Goal: Task Accomplishment & Management: Manage account settings

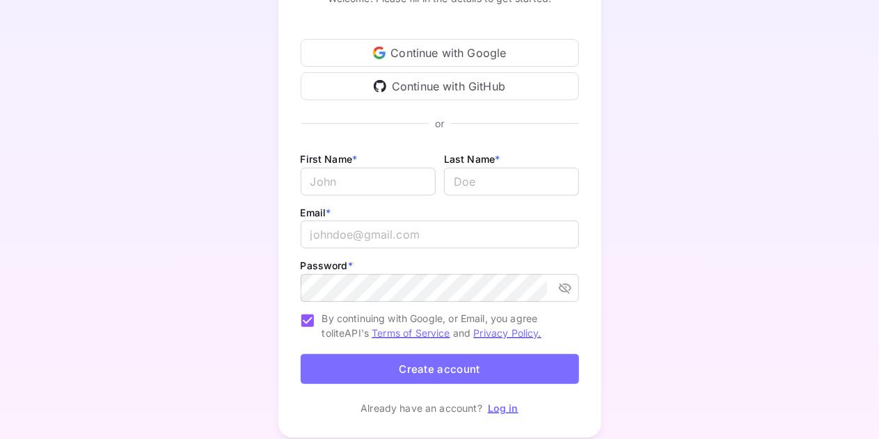
scroll to position [181, 0]
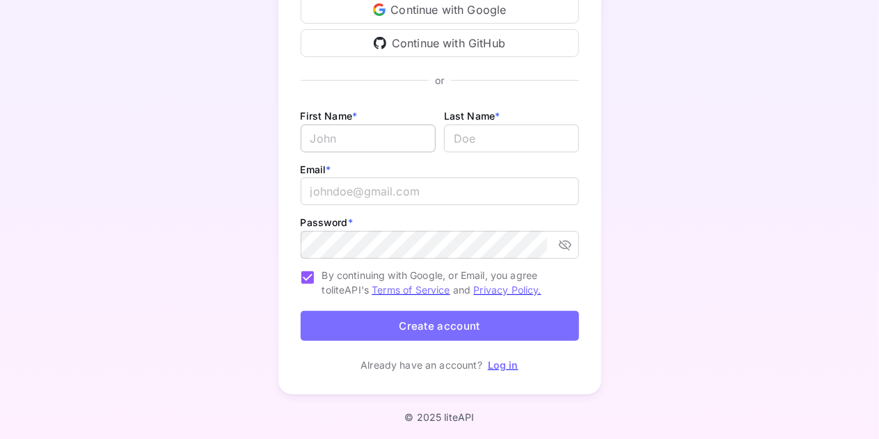
click at [349, 135] on input "Email *" at bounding box center [368, 139] width 135 height 28
click at [379, 144] on input "Email *" at bounding box center [368, 139] width 135 height 28
type input "Roomi"
type input "Sahi"
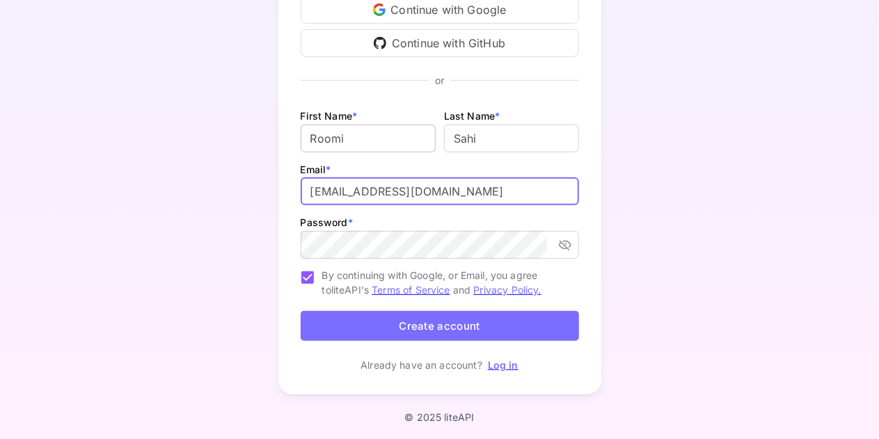
type input "roomachev@gmail.com"
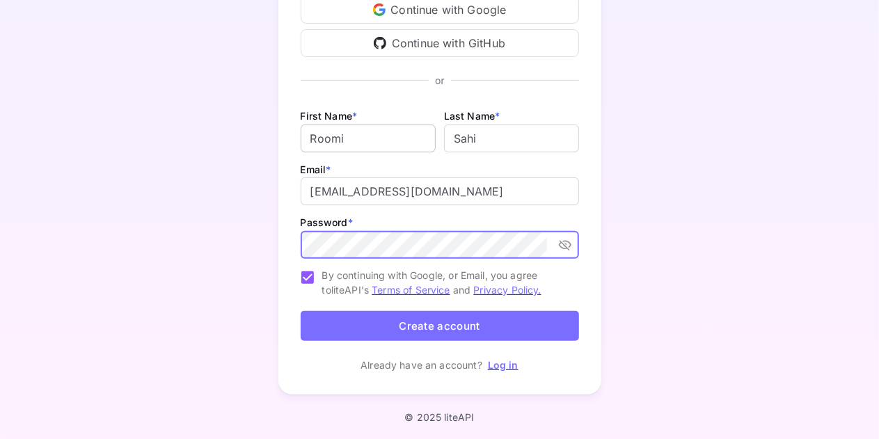
click at [301, 311] on button "Create account" at bounding box center [440, 326] width 278 height 30
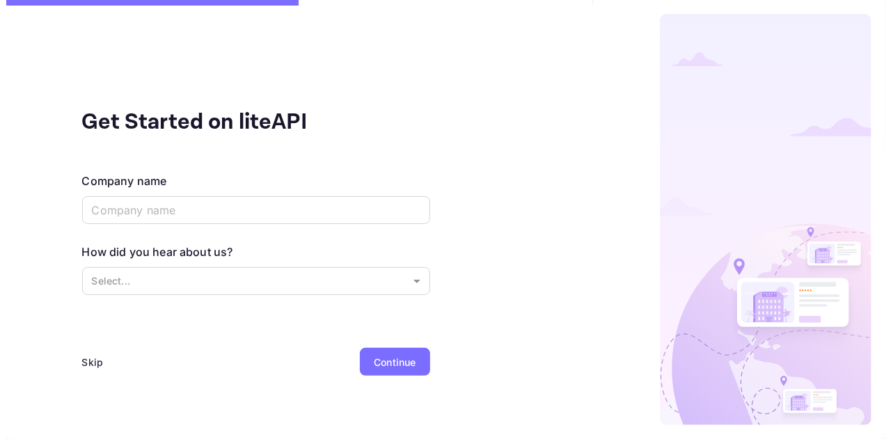
scroll to position [0, 0]
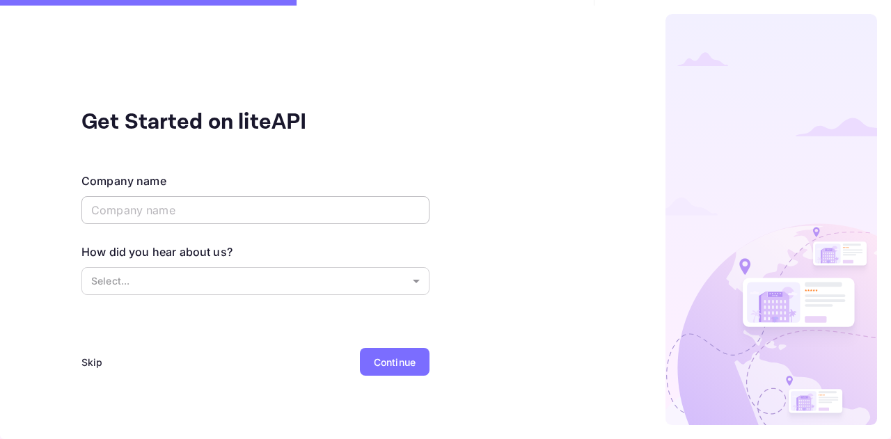
click at [193, 212] on input "text" at bounding box center [255, 210] width 348 height 28
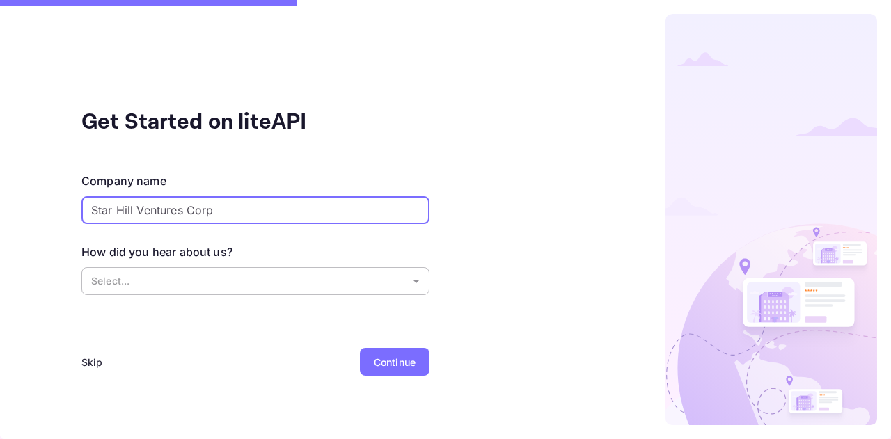
type input "Star Hill Ventures Corp"
click at [198, 284] on body "Get Started on liteAPI Company name Star Hill Ventures Corp ​ How did you hear …" at bounding box center [445, 219] width 891 height 439
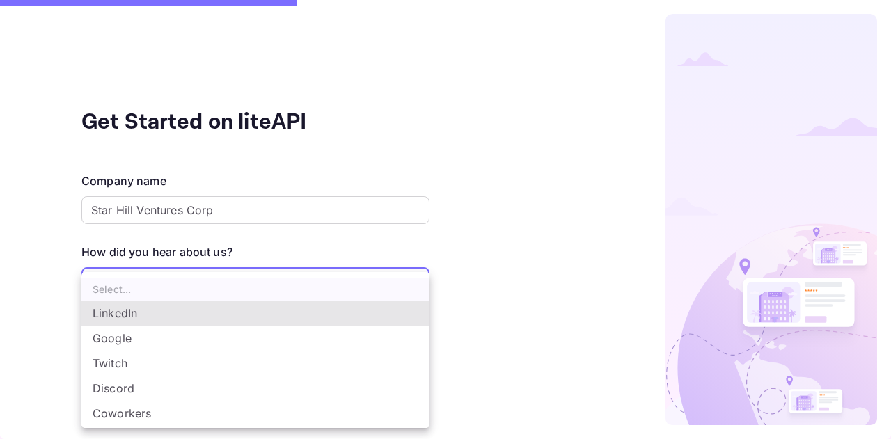
scroll to position [22, 0]
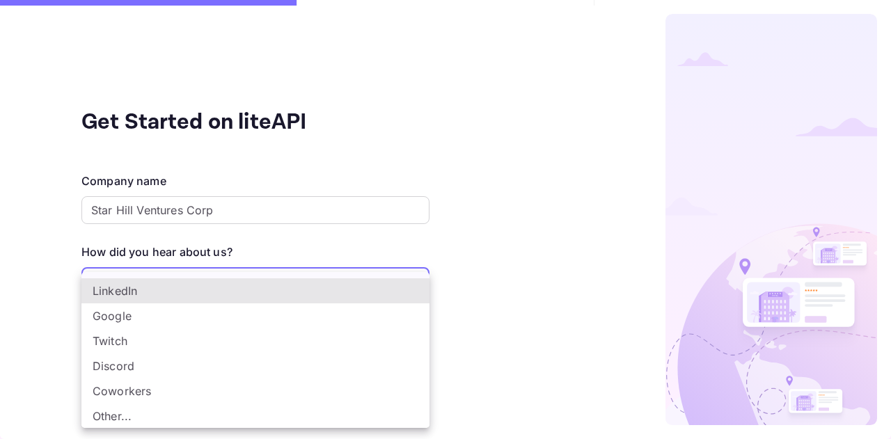
click at [209, 410] on li "Other..." at bounding box center [255, 416] width 348 height 25
type input "Other..."
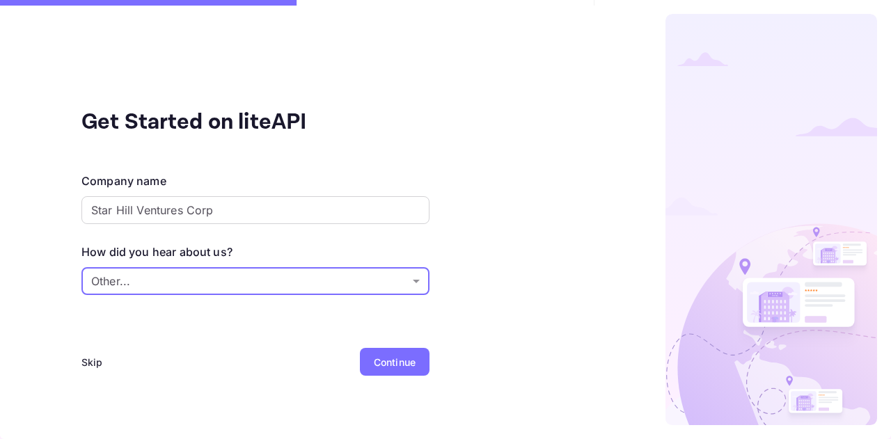
click at [399, 360] on div "Continue" at bounding box center [395, 362] width 42 height 15
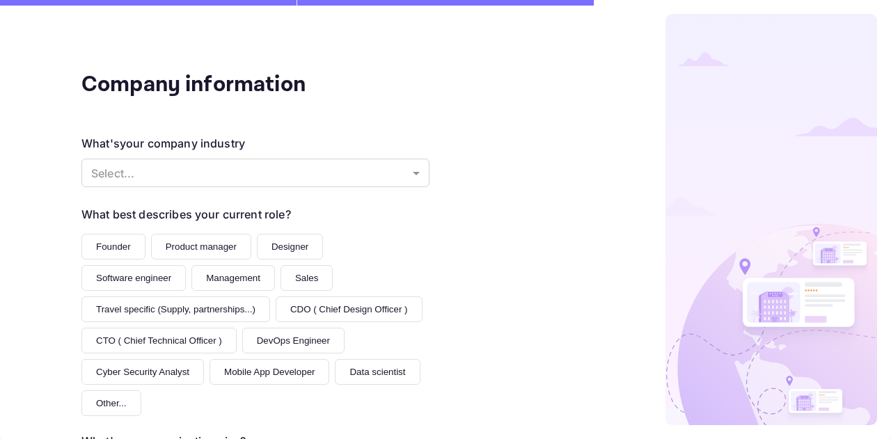
scroll to position [139, 0]
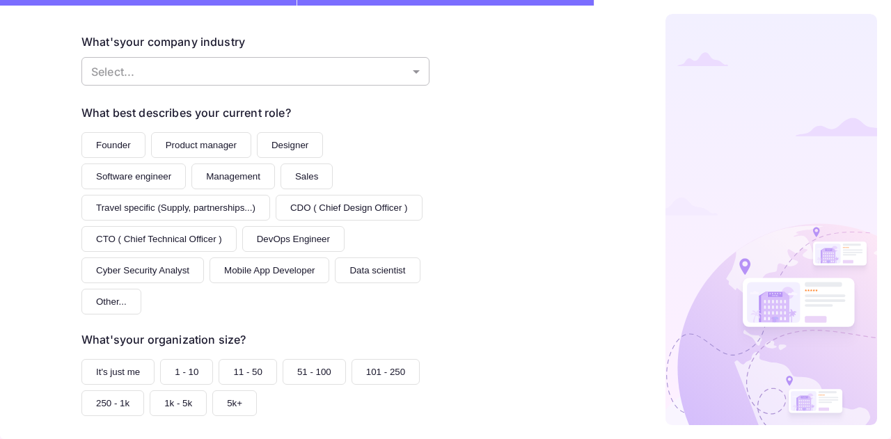
click at [265, 56] on body "Company information What's your company industry Select... ​ What best describe…" at bounding box center [445, 219] width 891 height 439
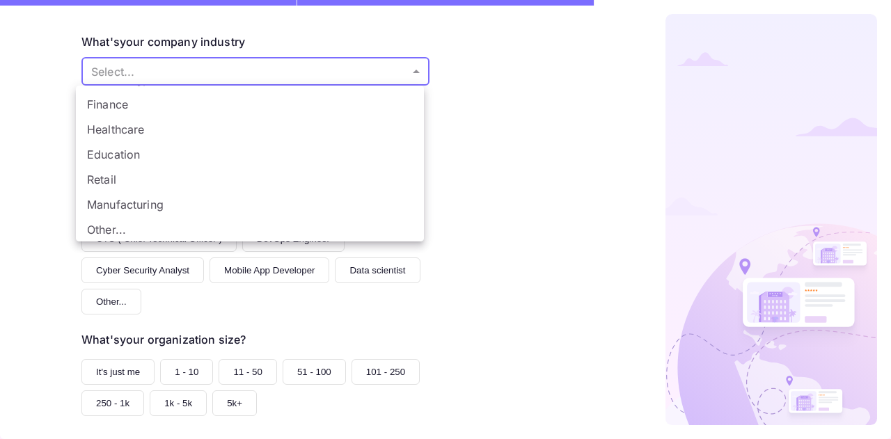
scroll to position [97, 0]
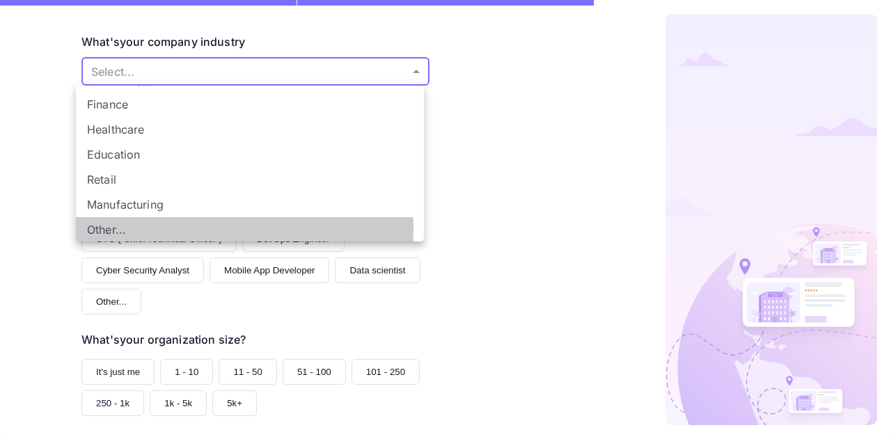
click at [166, 226] on li "Other..." at bounding box center [250, 229] width 348 height 25
type input "Other..."
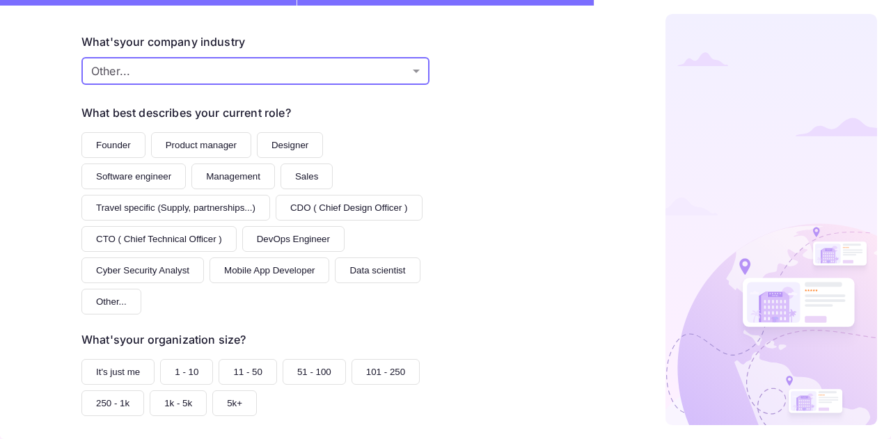
scroll to position [209, 0]
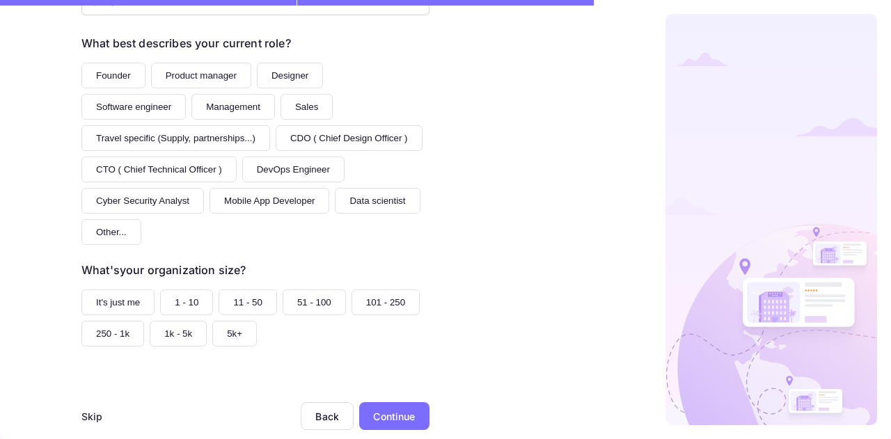
click at [120, 73] on button "Founder" at bounding box center [113, 76] width 64 height 26
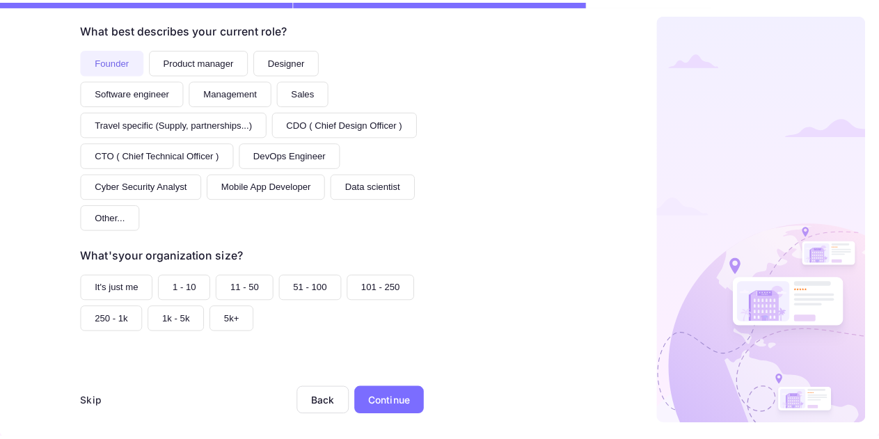
scroll to position [231, 0]
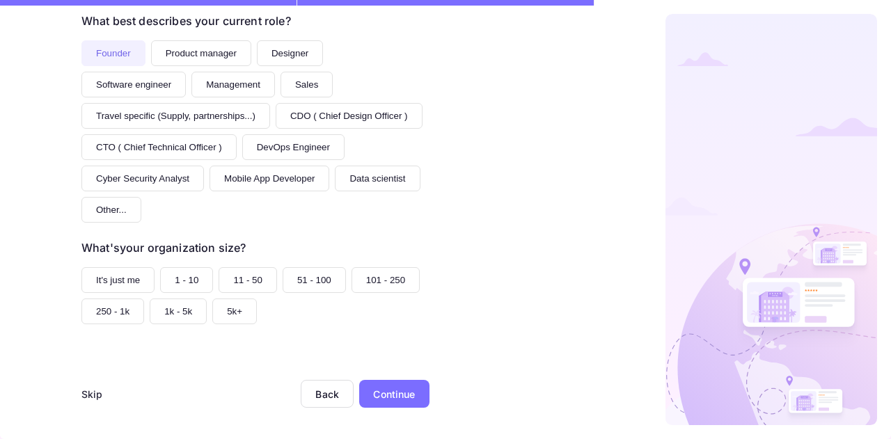
click at [173, 278] on button "1 - 10" at bounding box center [186, 280] width 53 height 26
drag, startPoint x: 128, startPoint y: 283, endPoint x: 139, endPoint y: 284, distance: 11.2
click at [128, 283] on button "It's just me" at bounding box center [117, 280] width 73 height 26
click at [171, 278] on button "1 - 10" at bounding box center [186, 280] width 53 height 26
click at [394, 387] on div "Continue" at bounding box center [394, 394] width 42 height 15
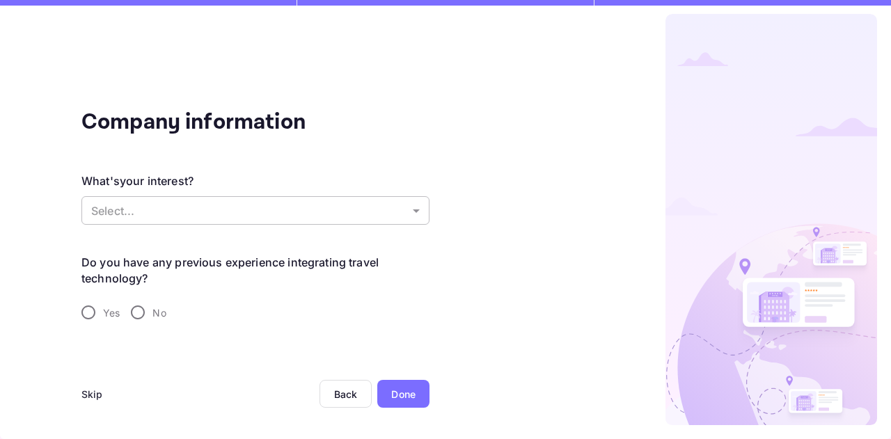
click at [228, 216] on body "Company information What's your interest? Select... ​ Do you have any previous …" at bounding box center [445, 219] width 891 height 439
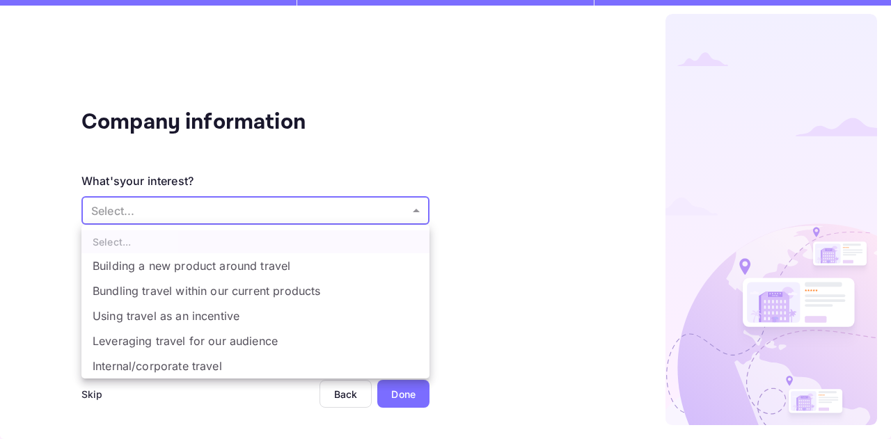
drag, startPoint x: 457, startPoint y: 87, endPoint x: 452, endPoint y: 39, distance: 48.3
click at [457, 87] on div at bounding box center [445, 219] width 891 height 439
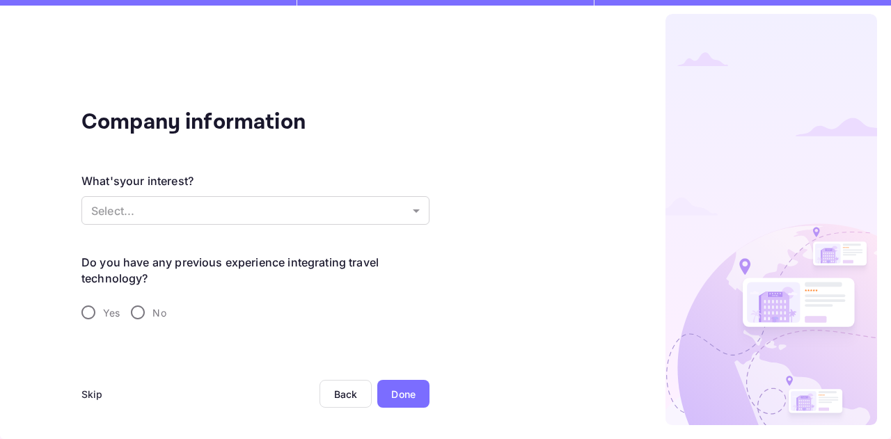
click at [452, 39] on div "Select... Building a new product around travel Bundling travel within our curre…" at bounding box center [445, 219] width 891 height 439
click at [297, 207] on body "Company information What's your interest? Select... ​ Do you have any previous …" at bounding box center [445, 219] width 891 height 439
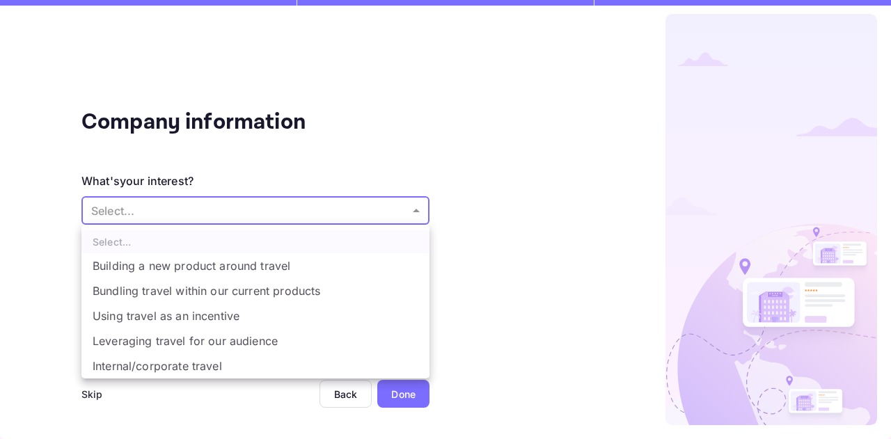
click at [364, 158] on div at bounding box center [445, 219] width 891 height 439
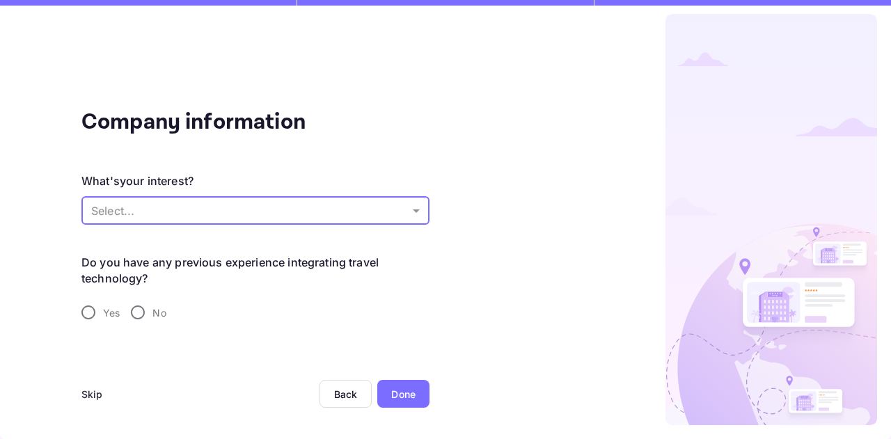
click at [373, 127] on div "Company information What's your interest? Select... ​ Do you have any previous …" at bounding box center [255, 216] width 348 height 221
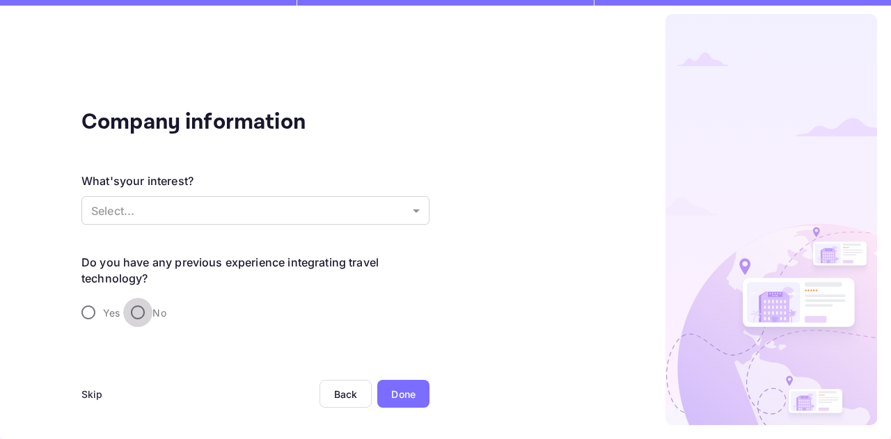
click at [145, 315] on input "No" at bounding box center [137, 312] width 29 height 29
radio input "true"
click at [288, 187] on div "What's your interest? Select... ​" at bounding box center [255, 200] width 348 height 54
click at [292, 218] on body "Company information What's your interest? Select... ​ Do you have any previous …" at bounding box center [445, 219] width 891 height 439
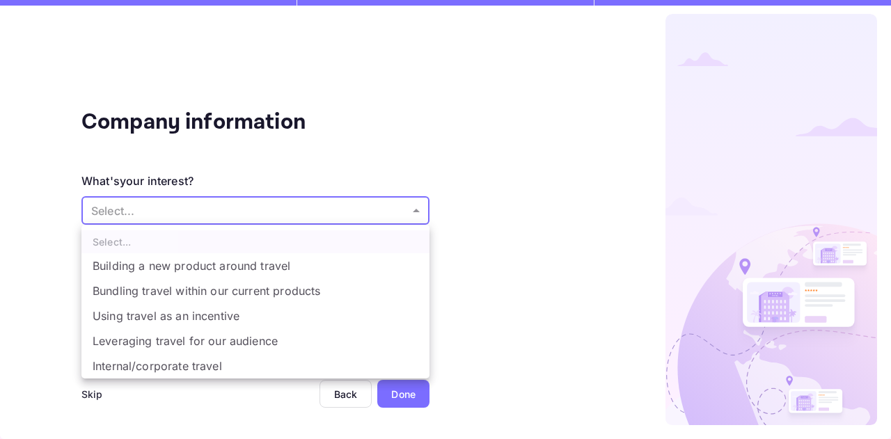
click at [253, 369] on li "Internal/corporate travel" at bounding box center [255, 365] width 348 height 25
type input "Internal/corporate travel"
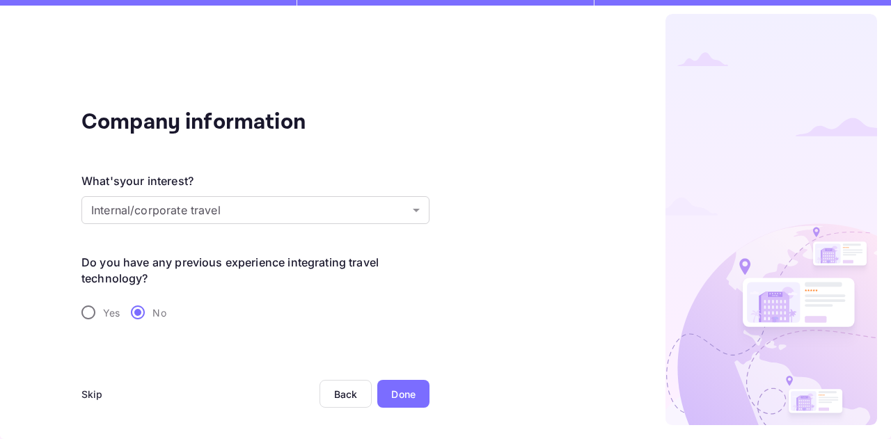
click at [399, 388] on div "Done" at bounding box center [403, 394] width 24 height 15
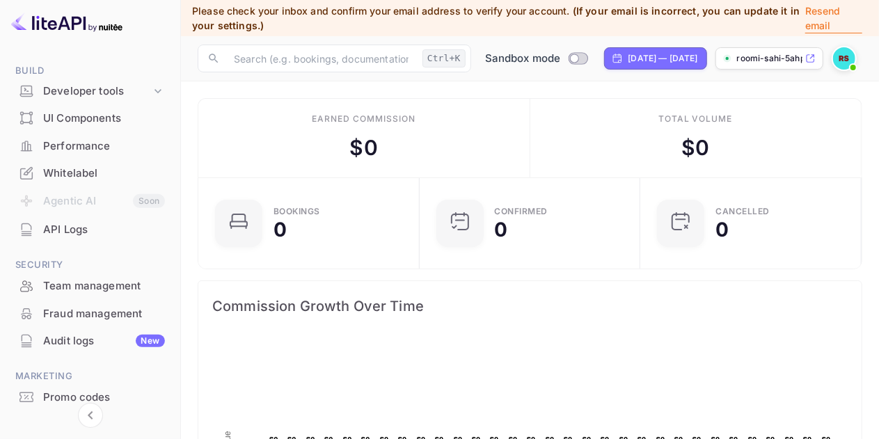
scroll to position [259, 0]
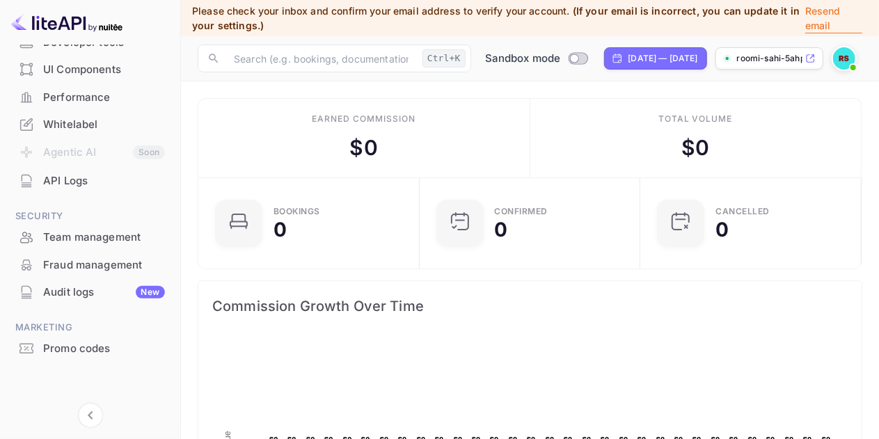
click at [111, 119] on div "Whitelabel" at bounding box center [104, 125] width 122 height 16
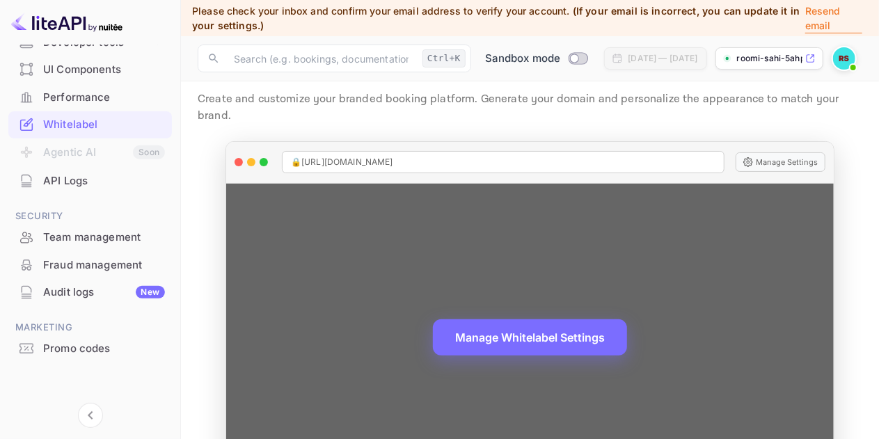
scroll to position [70, 0]
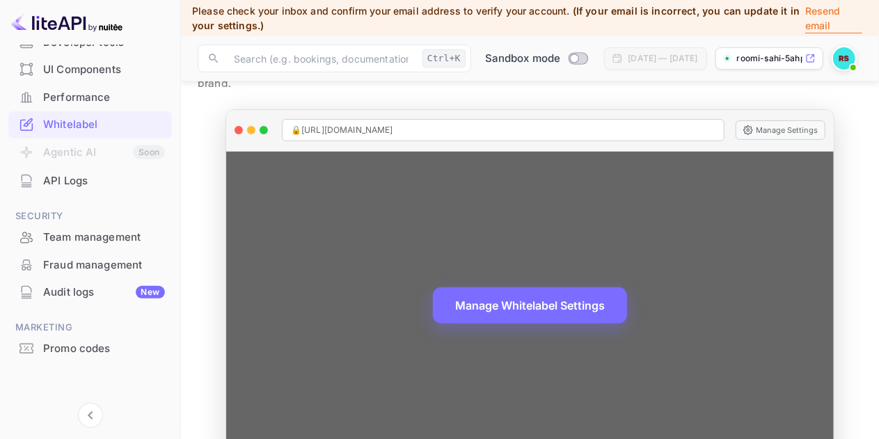
click at [616, 119] on div "🔒 https://roomi-sahi-5ahps.nuitee.link" at bounding box center [503, 130] width 443 height 22
copy span "🔒 https://roomi-sahi-5ahps.nuitee.link"
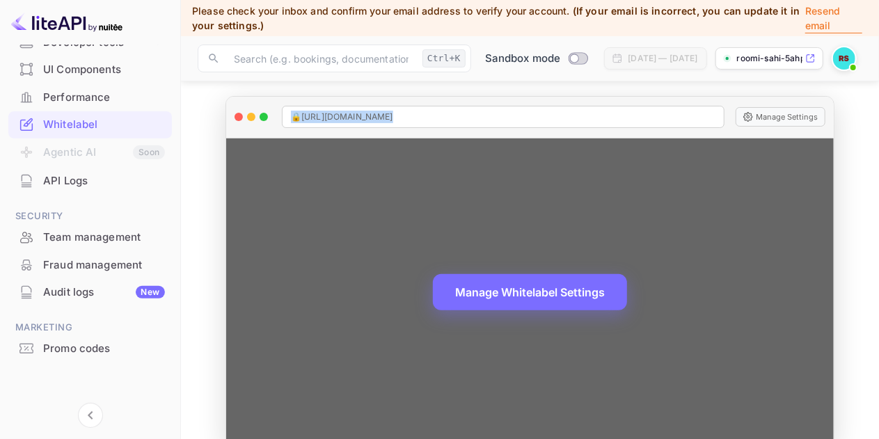
scroll to position [90, 0]
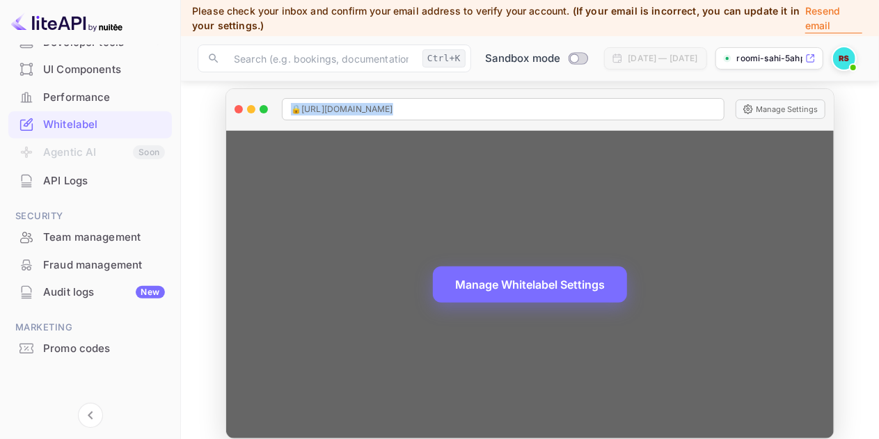
click at [710, 98] on div "🔒 https://roomi-sahi-5ahps.nuitee.link" at bounding box center [503, 109] width 443 height 22
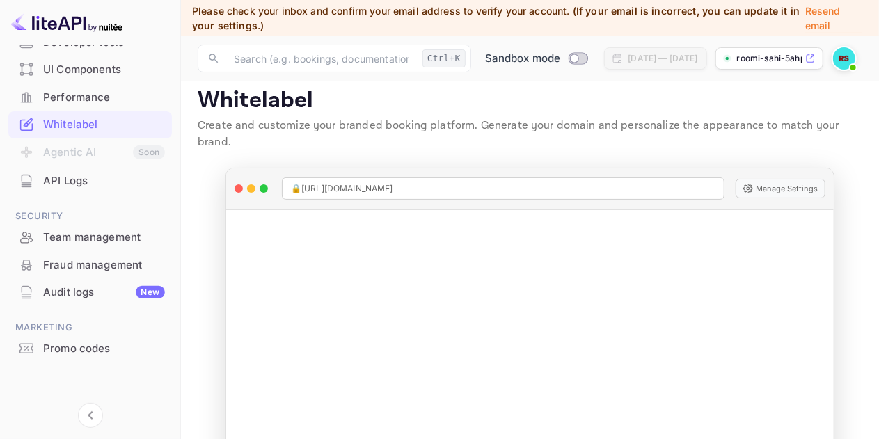
scroll to position [0, 0]
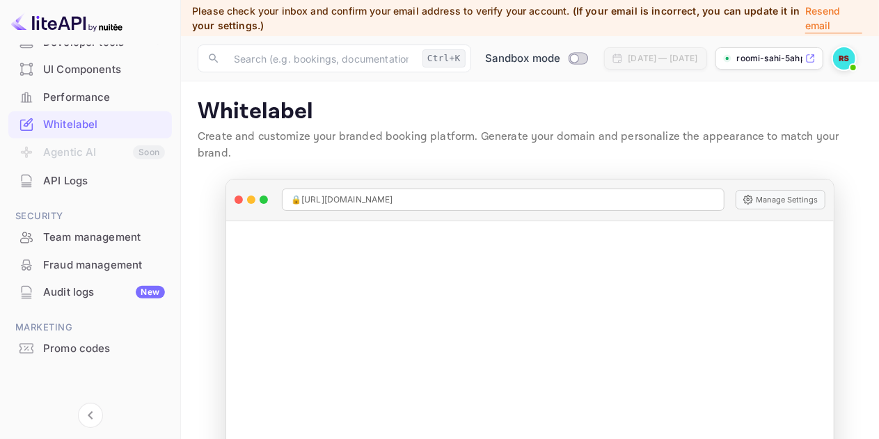
click at [751, 55] on p "roomi-sahi-5ahps.nuite..." at bounding box center [769, 58] width 65 height 13
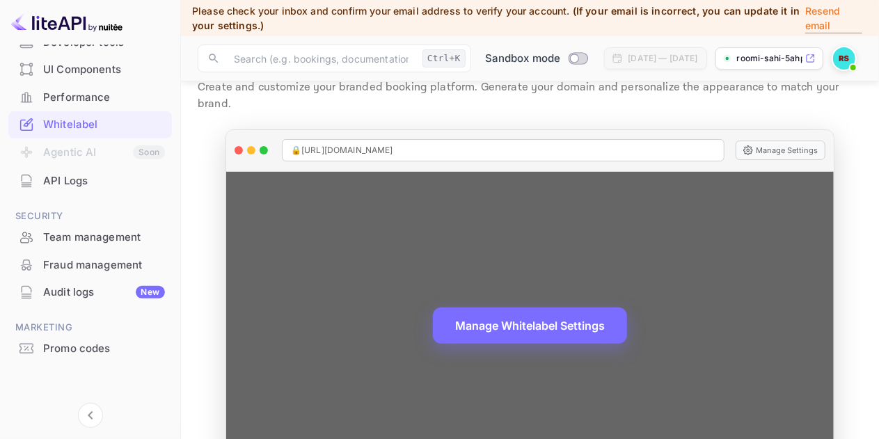
scroll to position [90, 0]
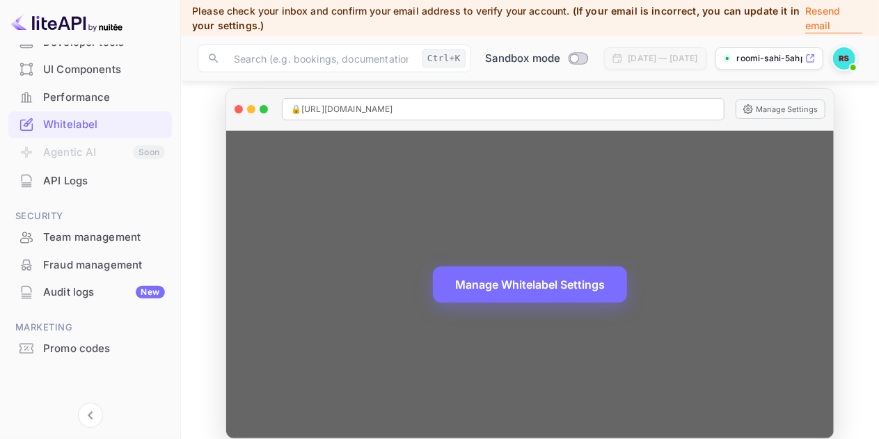
click at [554, 296] on div "Manage Whitelabel Settings" at bounding box center [529, 285] width 607 height 308
click at [533, 230] on div "Manage Whitelabel Settings" at bounding box center [529, 285] width 607 height 308
click at [749, 148] on div "Manage Whitelabel Settings" at bounding box center [529, 285] width 607 height 308
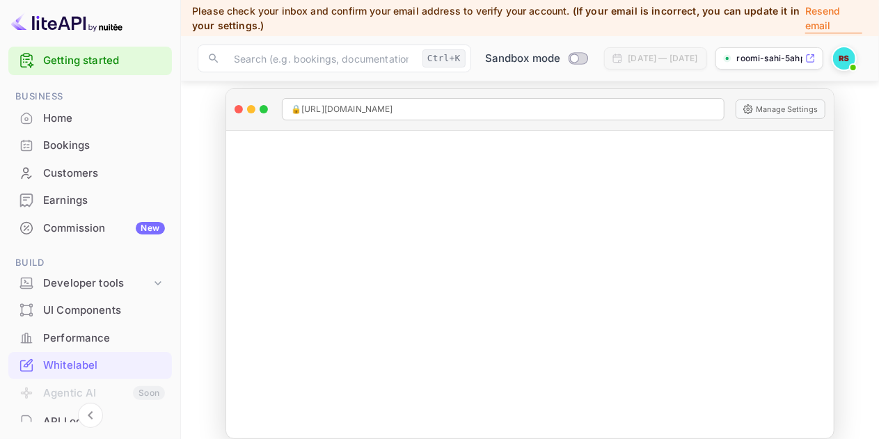
scroll to position [0, 0]
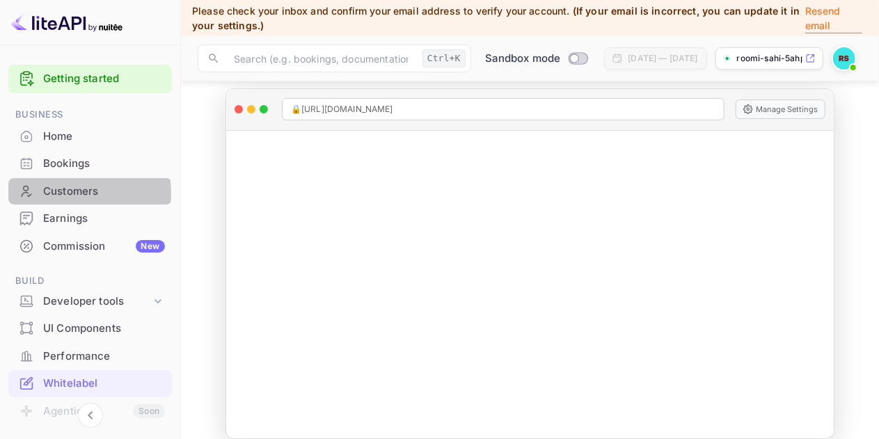
click at [76, 193] on div "Customers" at bounding box center [104, 192] width 122 height 16
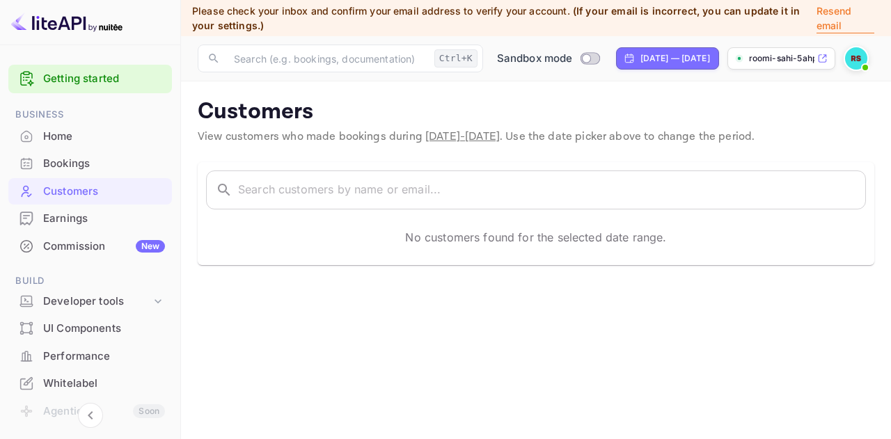
click at [100, 163] on div "Bookings" at bounding box center [104, 164] width 122 height 16
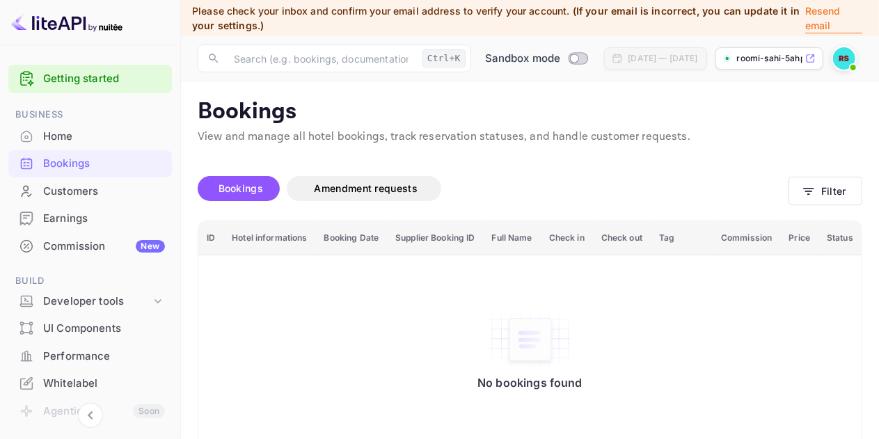
click at [511, 175] on div "Bookings Amendment requests" at bounding box center [493, 191] width 591 height 58
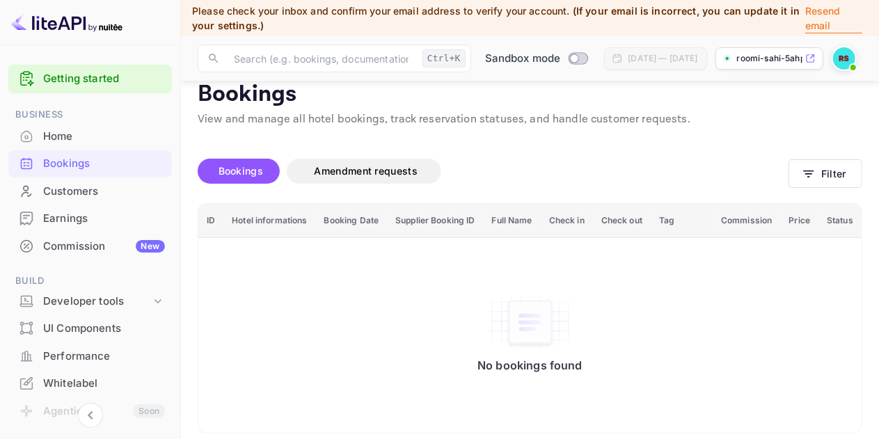
scroll to position [27, 0]
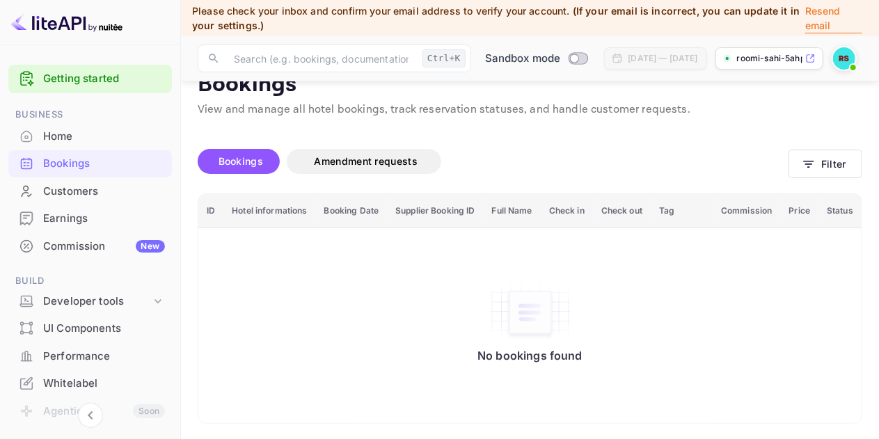
click at [248, 157] on span "Bookings" at bounding box center [240, 161] width 45 height 12
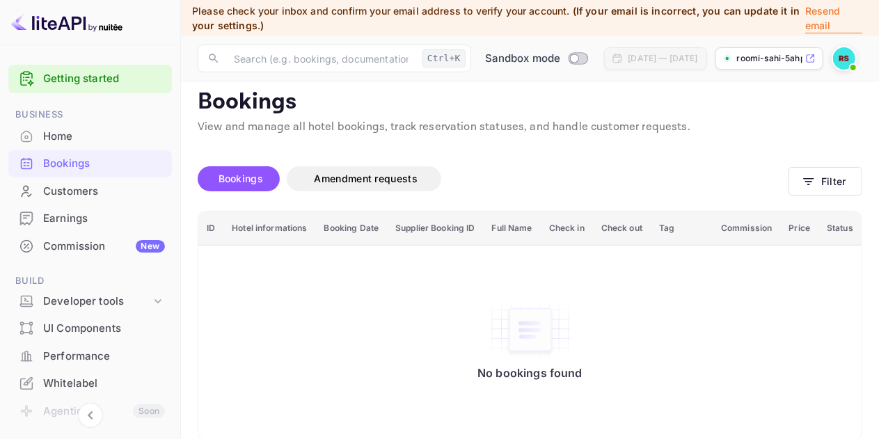
scroll to position [0, 0]
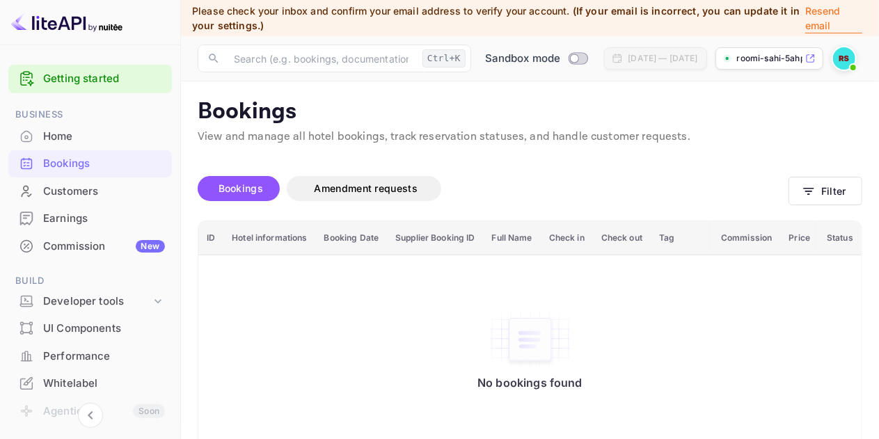
click at [92, 136] on div "Home" at bounding box center [104, 137] width 122 height 16
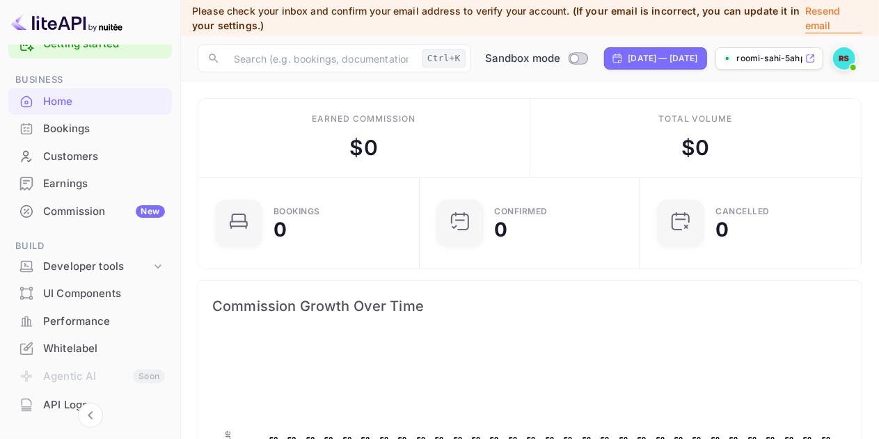
scroll to position [139, 0]
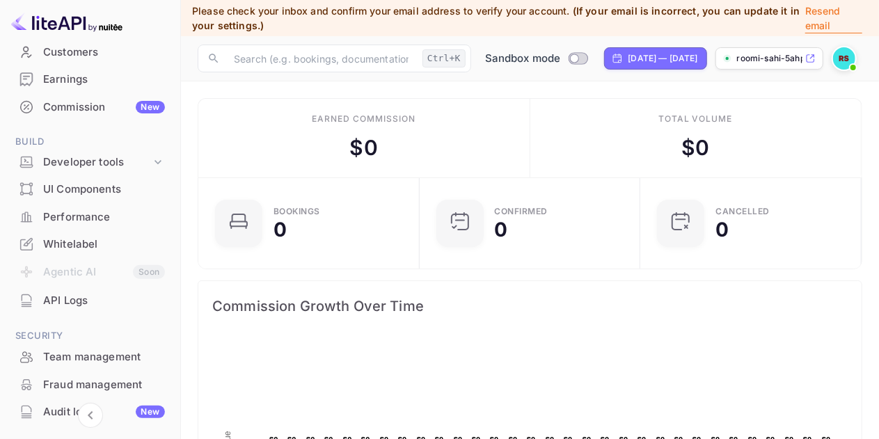
click at [93, 184] on div "UI Components" at bounding box center [104, 190] width 122 height 16
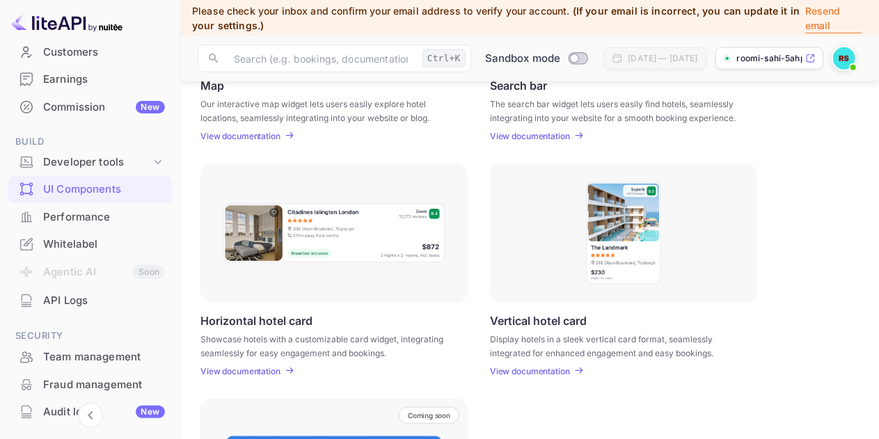
scroll to position [326, 0]
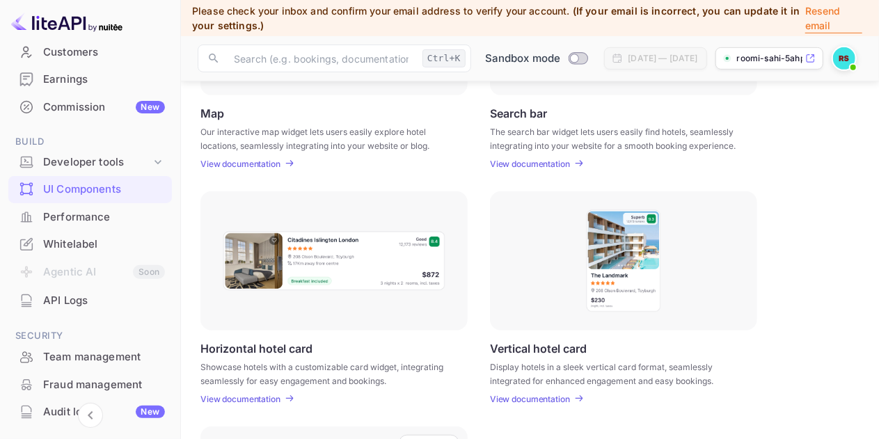
click at [479, 286] on div "Horizontal hotel card Showcase hotels with a customizable card widget, integrat…" at bounding box center [529, 297] width 659 height 213
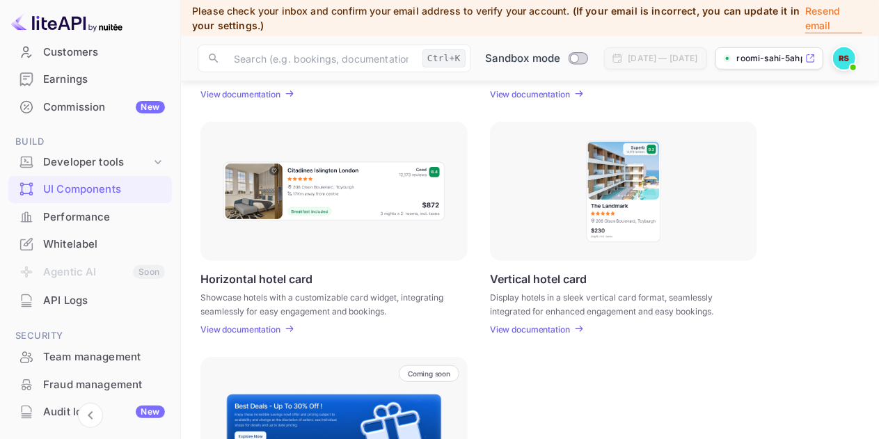
click at [479, 286] on div "Horizontal hotel card Showcase hotels with a customizable card widget, integrat…" at bounding box center [529, 228] width 659 height 213
click at [481, 234] on div "Horizontal hotel card Showcase hotels with a customizable card widget, integrat…" at bounding box center [529, 228] width 659 height 213
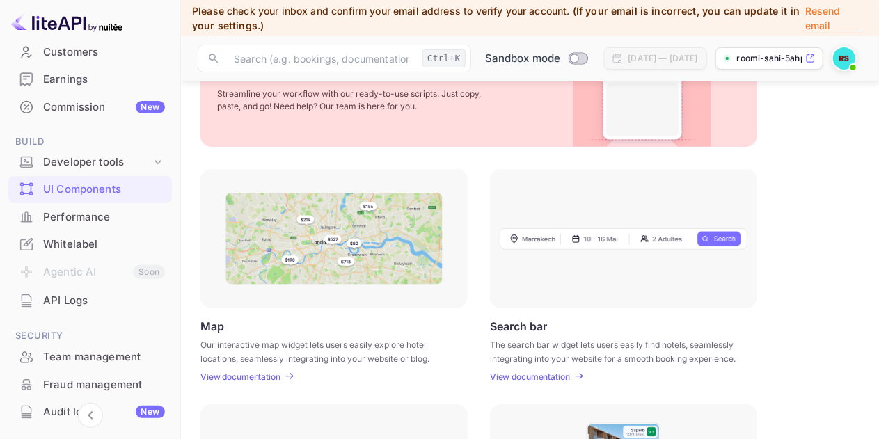
scroll to position [139, 0]
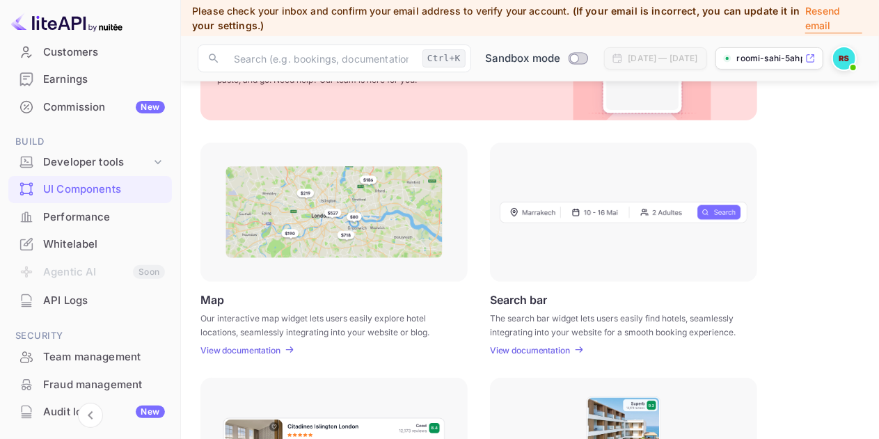
click at [476, 240] on div "Map Our interactive map widget lets users easily explore hotel locations, seaml…" at bounding box center [529, 249] width 659 height 213
click at [824, 147] on div "Map Our interactive map widget lets users easily explore hotel locations, seaml…" at bounding box center [529, 249] width 659 height 213
click at [466, 136] on div "UI Components Embed interactive hotel widgets into your website with customizab…" at bounding box center [530, 388] width 664 height 859
click at [401, 136] on div "UI Components Embed interactive hotel widgets into your website with customizab…" at bounding box center [530, 388] width 664 height 859
click at [541, 134] on div "UI Components Embed interactive hotel widgets into your website with customizab…" at bounding box center [530, 388] width 664 height 859
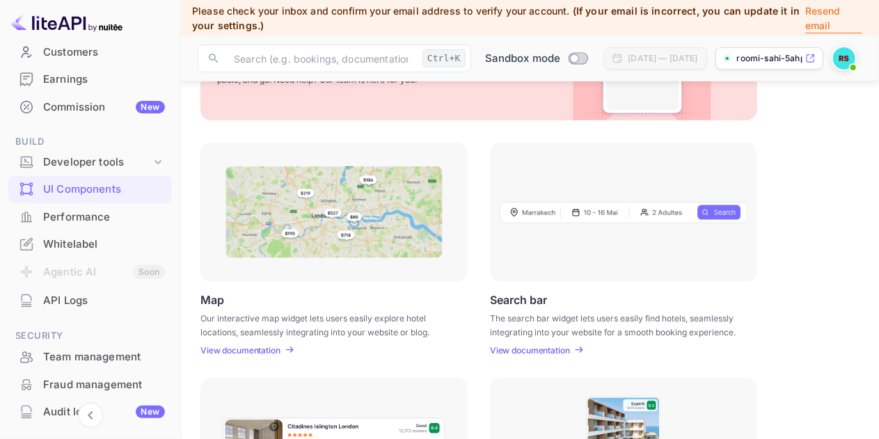
drag, startPoint x: 644, startPoint y: 134, endPoint x: 669, endPoint y: 134, distance: 25.7
click at [645, 134] on div "UI Components Embed interactive hotel widgets into your website with customizab…" at bounding box center [530, 388] width 664 height 859
click at [781, 129] on div "UI Components Embed interactive hotel widgets into your website with customizab…" at bounding box center [530, 388] width 664 height 859
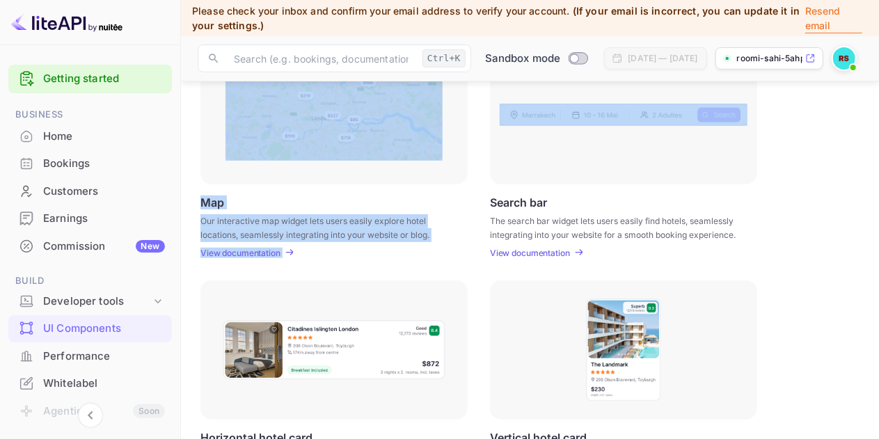
scroll to position [0, 0]
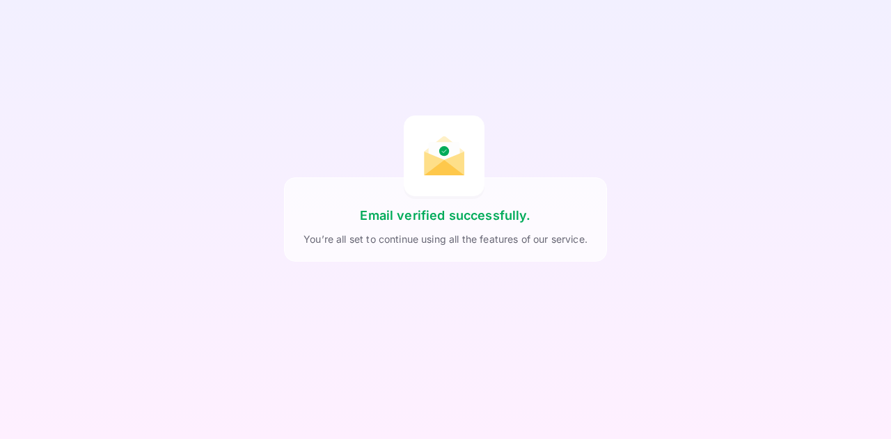
click at [722, 54] on div "Email verified successfully. You’re all set to continue using all the features …" at bounding box center [445, 219] width 891 height 439
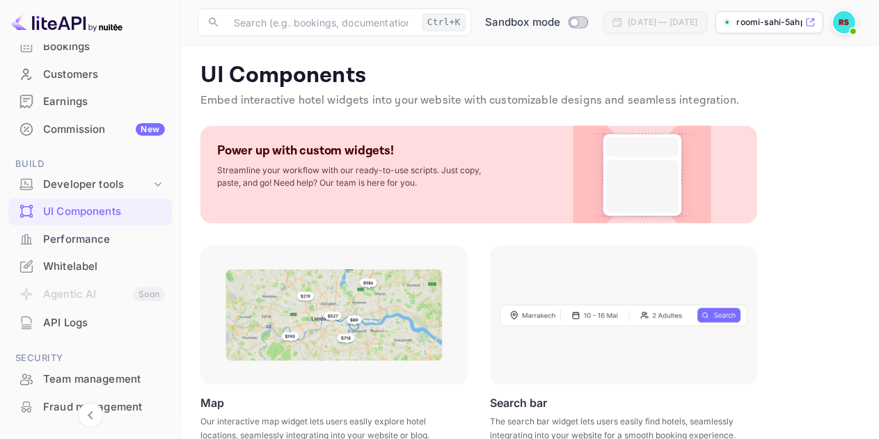
scroll to position [139, 0]
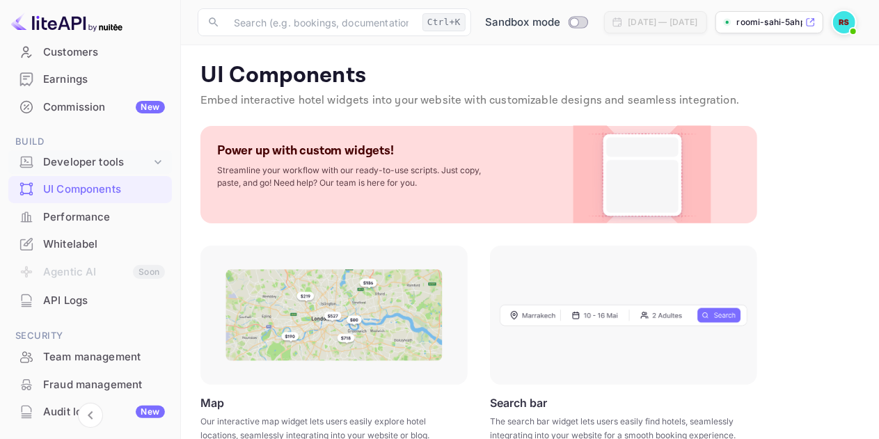
click at [156, 165] on icon at bounding box center [158, 162] width 14 height 14
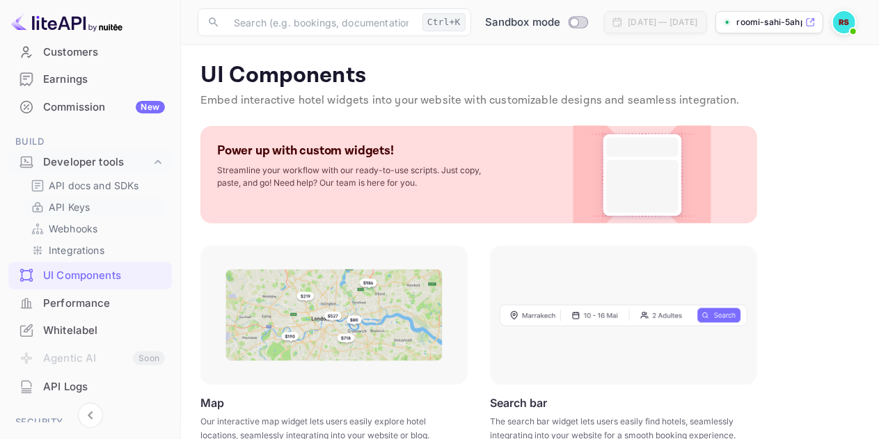
click at [97, 203] on link "API Keys" at bounding box center [96, 207] width 130 height 15
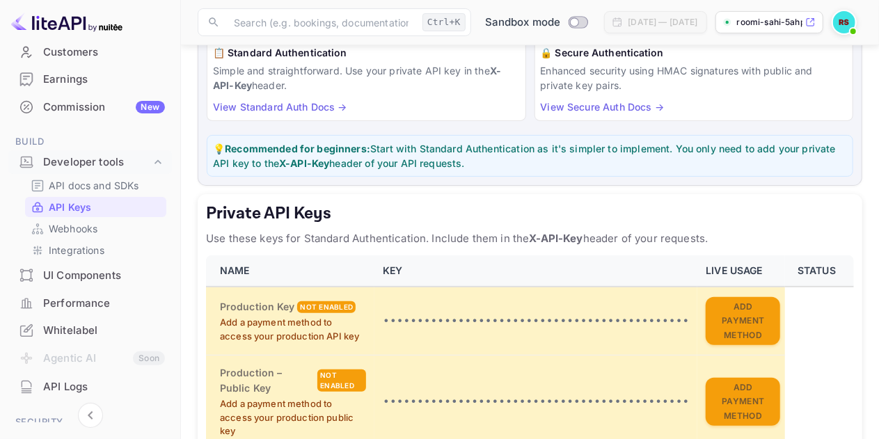
scroll to position [209, 0]
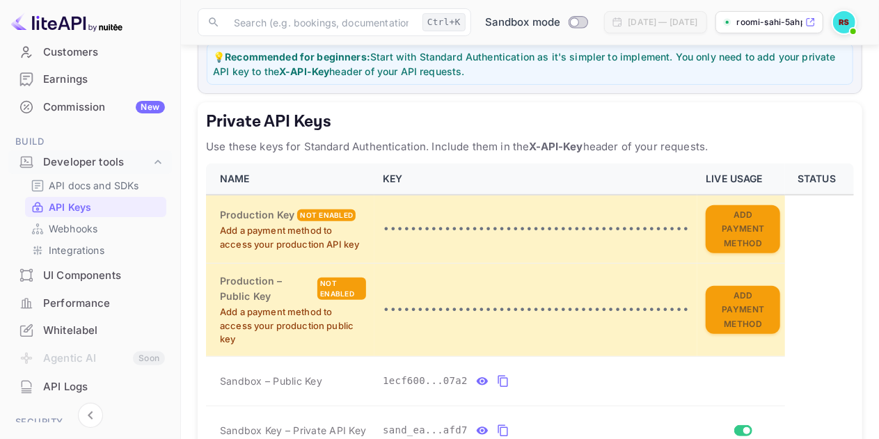
click at [555, 146] on strong "X-API-Key" at bounding box center [556, 146] width 54 height 13
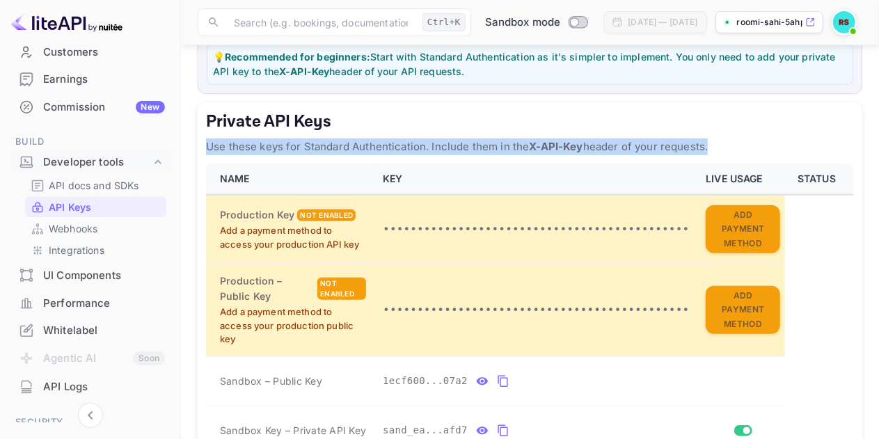
click at [555, 146] on strong "X-API-Key" at bounding box center [556, 146] width 54 height 13
click at [578, 143] on strong "X-API-Key" at bounding box center [556, 146] width 54 height 13
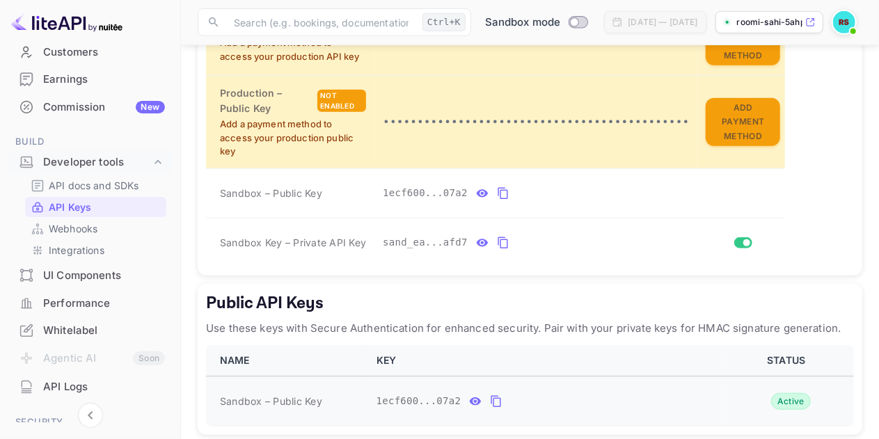
scroll to position [452, 0]
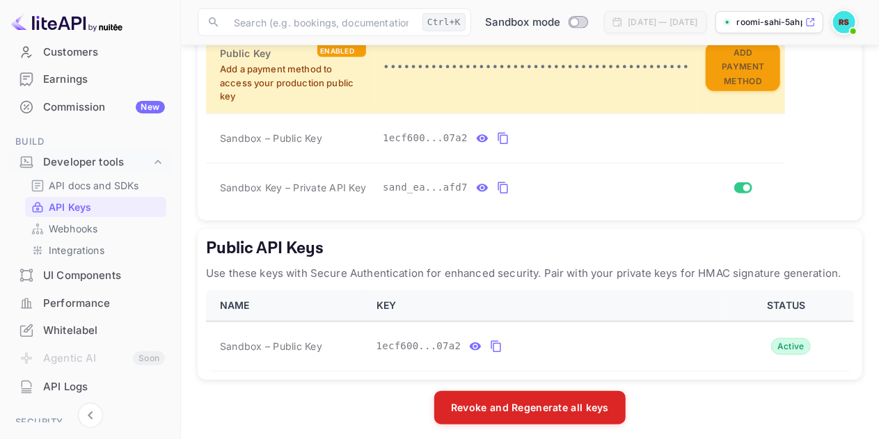
click at [594, 269] on p "Use these keys with Secure Authentication for enhanced security. Pair with your…" at bounding box center [530, 273] width 648 height 17
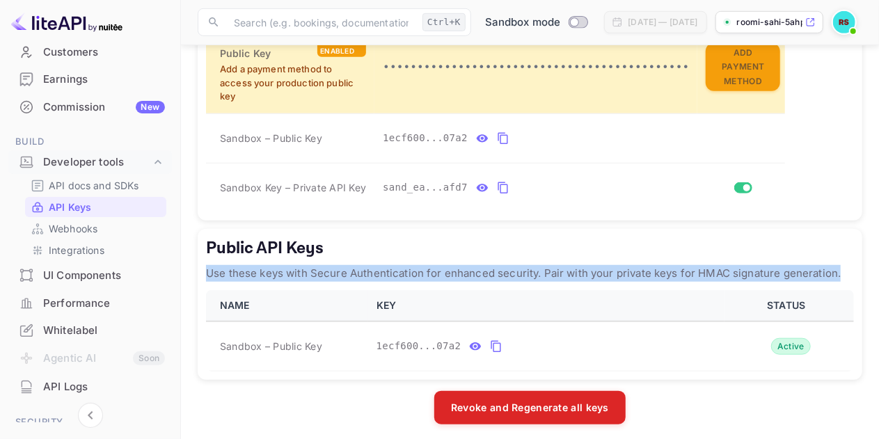
click at [525, 265] on p "Use these keys with Secure Authentication for enhanced security. Pair with your…" at bounding box center [530, 273] width 648 height 17
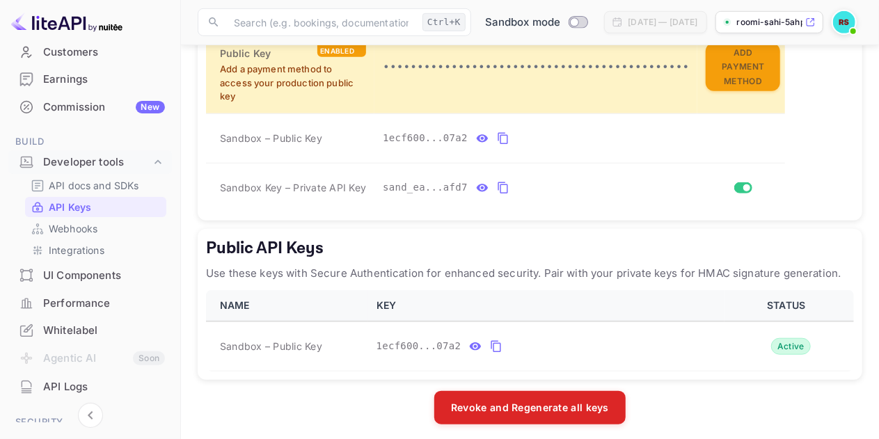
click at [447, 265] on p "Use these keys with Secure Authentication for enhanced security. Pair with your…" at bounding box center [530, 273] width 648 height 17
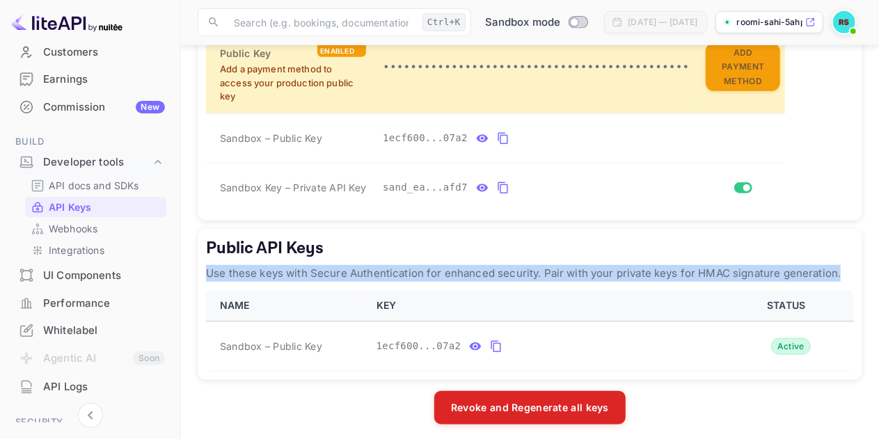
click at [447, 265] on p "Use these keys with Secure Authentication for enhanced security. Pair with your…" at bounding box center [530, 273] width 648 height 17
click at [420, 265] on p "Use these keys with Secure Authentication for enhanced security. Pair with your…" at bounding box center [530, 273] width 648 height 17
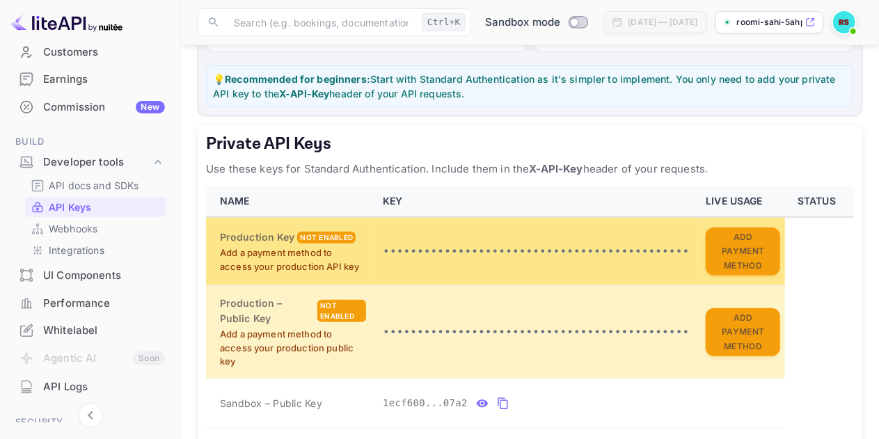
scroll to position [209, 0]
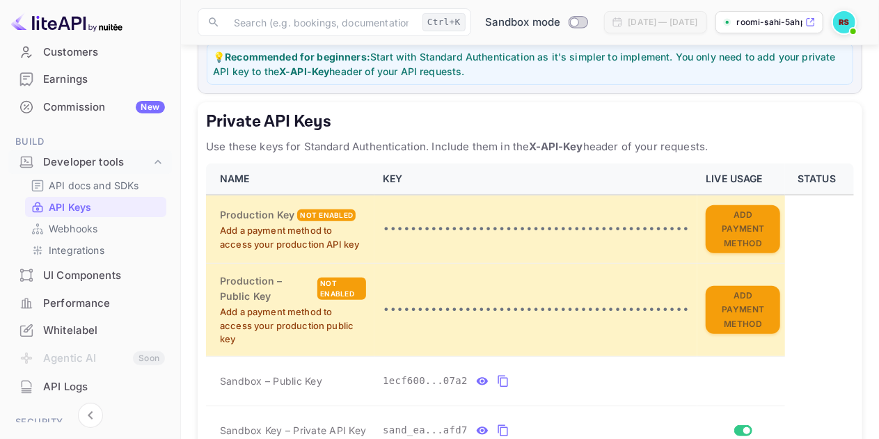
click at [540, 143] on strong "X-API-Key" at bounding box center [556, 146] width 54 height 13
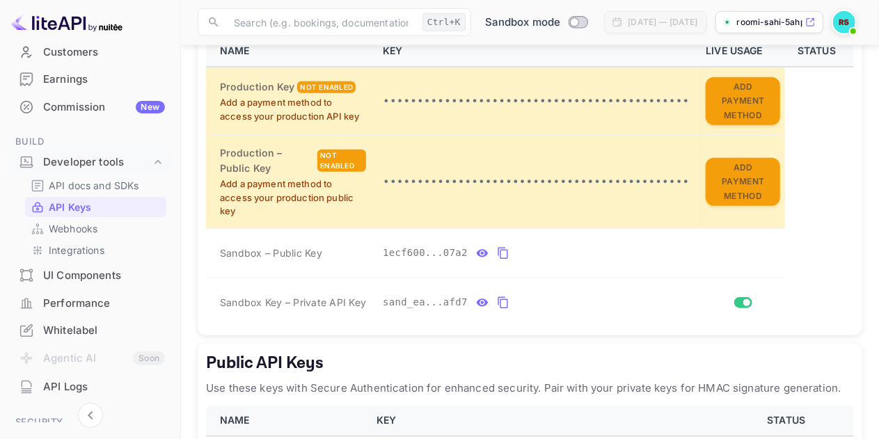
scroll to position [348, 0]
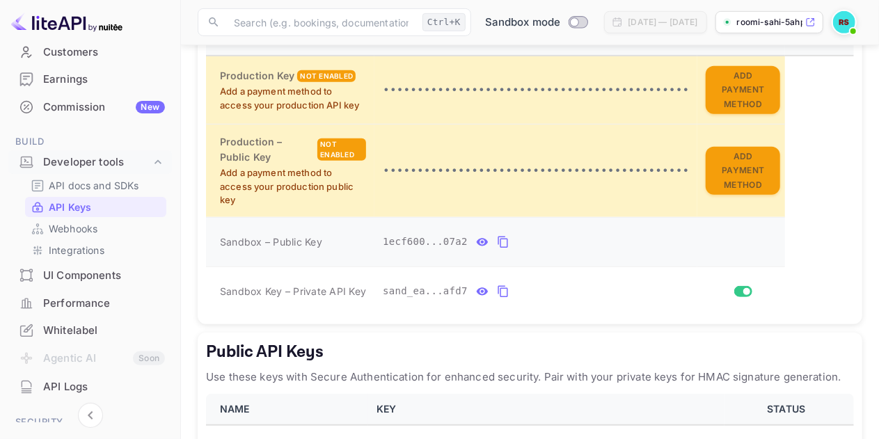
click at [497, 240] on icon "private api keys table" at bounding box center [503, 242] width 13 height 17
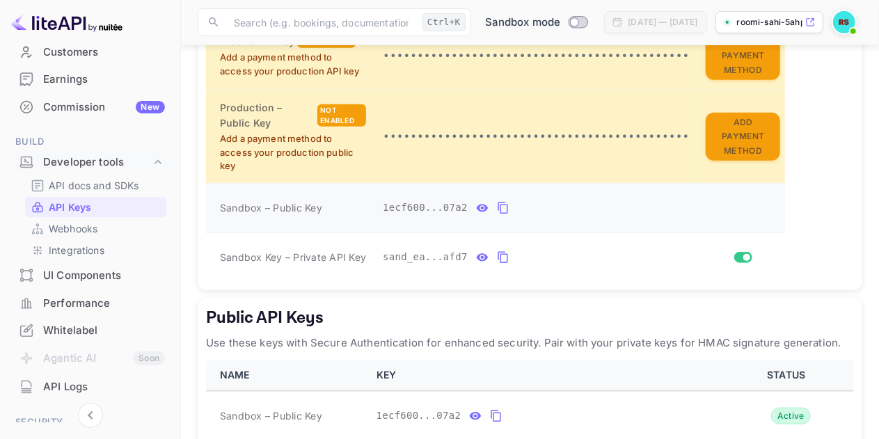
scroll to position [452, 0]
